Goal: Information Seeking & Learning: Learn about a topic

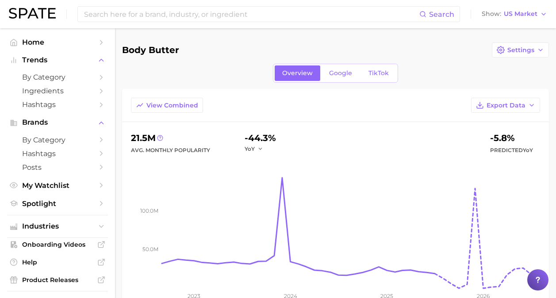
scroll to position [22, 0]
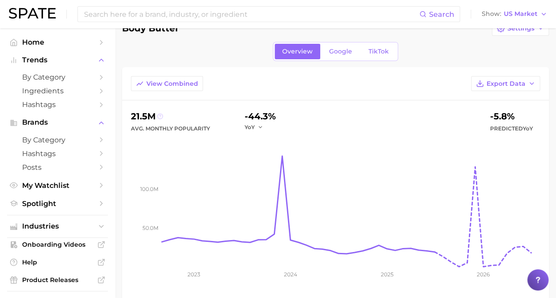
click at [160, 117] on icon at bounding box center [160, 116] width 6 height 6
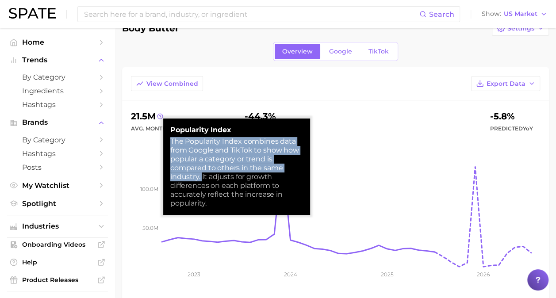
drag, startPoint x: 171, startPoint y: 141, endPoint x: 202, endPoint y: 180, distance: 50.4
click at [202, 180] on div "The Popularity Index combines data from Google and TikTok to show how popular a…" at bounding box center [236, 172] width 133 height 71
copy div "The Popularity Index combines data from Google and TikTok to show how popular a…"
